Goal: Navigation & Orientation: Find specific page/section

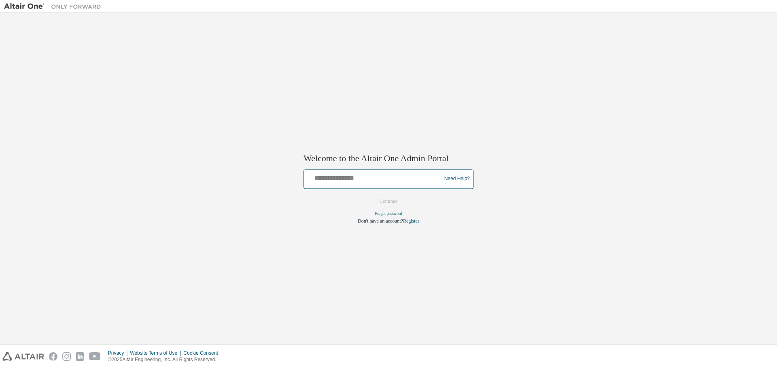
click at [392, 182] on input "text" at bounding box center [373, 178] width 133 height 12
type input "**********"
click at [385, 182] on input "**********" at bounding box center [373, 178] width 133 height 12
click at [392, 202] on button "Continue" at bounding box center [388, 201] width 35 height 12
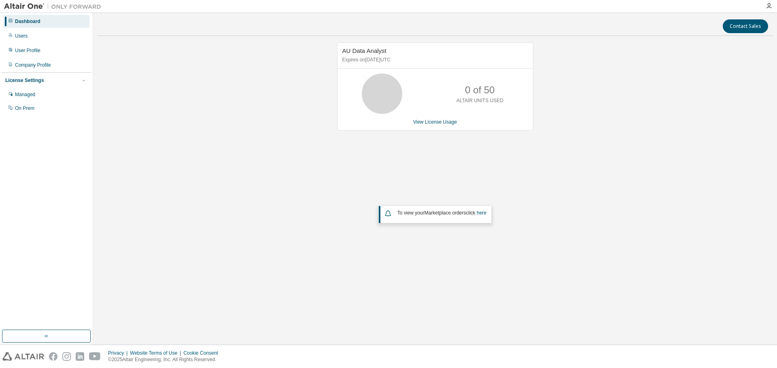
click at [720, 102] on div "AU Data Analyst Expires on October 1, 2025 UTC 0 of 50 ALTAIR UNITS USED View L…" at bounding box center [434, 161] width 675 height 239
click at [610, 154] on div "AU Data Analyst Expires on October 1, 2025 UTC 0 of 50 ALTAIR UNITS USED View L…" at bounding box center [434, 161] width 675 height 239
click at [610, 152] on div "AU Data Analyst Expires on October 1, 2025 UTC 0 of 50 ALTAIR UNITS USED View L…" at bounding box center [434, 161] width 675 height 239
click at [589, 198] on div "AU Data Analyst Expires on October 1, 2025 UTC 0 of 50 ALTAIR UNITS USED View L…" at bounding box center [434, 161] width 675 height 239
click at [605, 218] on div "AU Data Analyst Expires on October 1, 2025 UTC 0 of 50 ALTAIR UNITS USED View L…" at bounding box center [434, 161] width 675 height 239
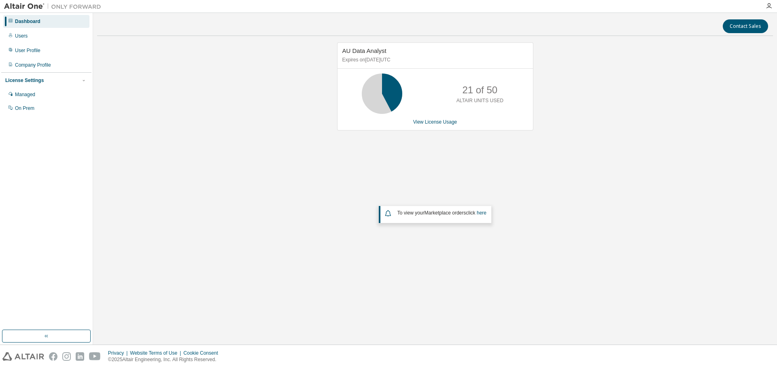
click at [152, 182] on div "AU Data Analyst Expires on October 1, 2025 UTC 21 of 50 ALTAIR UNITS USED View …" at bounding box center [434, 161] width 675 height 239
click at [274, 74] on div "AU Data Analyst Expires on October 1, 2025 UTC 21 of 50 ALTAIR UNITS USED View …" at bounding box center [434, 161] width 675 height 239
click at [676, 177] on div "AU Data Analyst Expires on October 1, 2025 UTC 21 of 50 ALTAIR UNITS USED View …" at bounding box center [434, 161] width 675 height 239
